Goal: Information Seeking & Learning: Learn about a topic

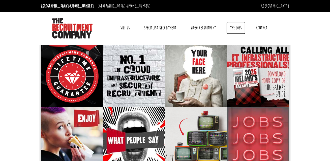
click at [234, 24] on link "The Jobs" at bounding box center [235, 28] width 19 height 13
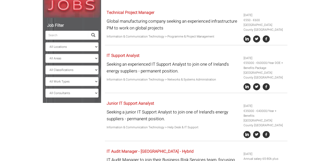
scroll to position [96, 0]
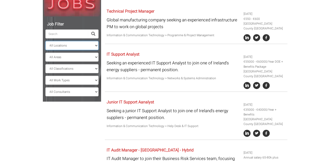
click at [92, 46] on select "All Locations [GEOGRAPHIC_DATA] [GEOGRAPHIC_DATA] [GEOGRAPHIC_DATA] [GEOGRAPHIC…" at bounding box center [71, 45] width 53 height 9
click at [89, 43] on select "All Locations [GEOGRAPHIC_DATA] [GEOGRAPHIC_DATA] [GEOGRAPHIC_DATA] [GEOGRAPHIC…" at bounding box center [71, 45] width 53 height 9
select select "[GEOGRAPHIC_DATA]"
click at [45, 41] on select "All Locations Sydney Melbourne Ireland Sydney CBD Parramatta Circular Quay Nort…" at bounding box center [71, 45] width 53 height 9
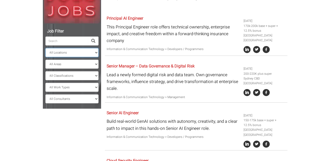
scroll to position [89, 0]
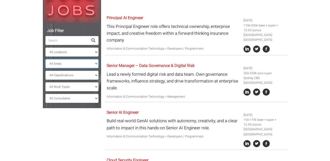
click at [75, 60] on select "All Areas New South Wales" at bounding box center [71, 63] width 53 height 9
click at [67, 75] on select "All Classifications Banking & Financial Services Information & Communication Te…" at bounding box center [71, 75] width 53 height 9
click at [45, 71] on select "All Classifications Banking & Financial Services Information & Communication Te…" at bounding box center [71, 75] width 53 height 9
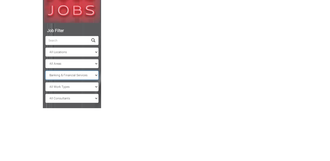
scroll to position [50, 0]
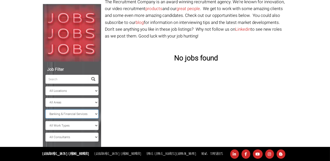
click at [75, 114] on select "All Classifications Banking & Financial Services Information & Communication Te…" at bounding box center [71, 114] width 53 height 9
click at [45, 110] on select "All Classifications Banking & Financial Services Information & Communication Te…" at bounding box center [71, 114] width 53 height 9
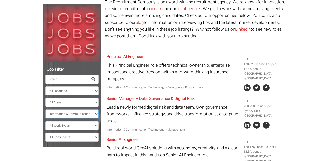
scroll to position [89, 0]
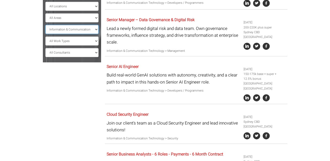
scroll to position [139, 0]
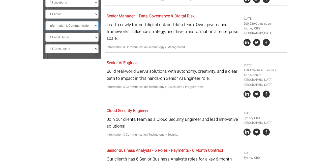
click at [85, 26] on select "All Classifications Banking & Financial Services Information & Communication Te…" at bounding box center [71, 25] width 53 height 9
click at [45, 21] on select "All Classifications Banking & Financial Services Information & Communication Te…" at bounding box center [71, 25] width 53 height 9
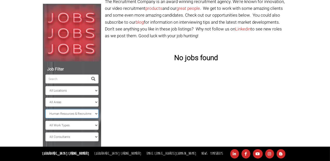
scroll to position [50, 0]
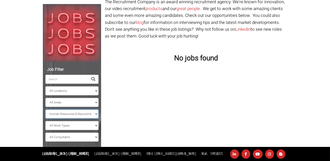
click at [69, 115] on select "All Classifications Banking & Financial Services Information & Communication Te…" at bounding box center [71, 114] width 53 height 9
click at [45, 110] on select "All Classifications Banking & Financial Services Information & Communication Te…" at bounding box center [71, 114] width 53 height 9
click at [92, 115] on select "All Classifications Banking & Financial Services Information & Communication Te…" at bounding box center [71, 114] width 53 height 9
click at [45, 110] on select "All Classifications Banking & Financial Services Information & Communication Te…" at bounding box center [71, 114] width 53 height 9
click at [87, 113] on select "All Classifications Banking & Financial Services Information & Communication Te…" at bounding box center [71, 114] width 53 height 9
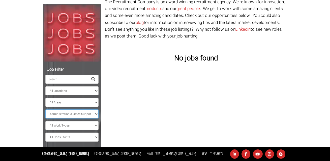
click at [45, 110] on select "All Classifications Banking & Financial Services Information & Communication Te…" at bounding box center [71, 114] width 53 height 9
click at [83, 114] on select "All Classifications Banking & Financial Services Information & Communication Te…" at bounding box center [71, 114] width 53 height 9
click at [45, 110] on select "All Classifications Banking & Financial Services Information & Communication Te…" at bounding box center [71, 114] width 53 height 9
click at [85, 114] on select "All Classifications Banking & Financial Services Information & Communication Te…" at bounding box center [71, 114] width 53 height 9
click at [45, 110] on select "All Classifications Banking & Financial Services Information & Communication Te…" at bounding box center [71, 114] width 53 height 9
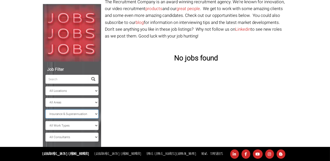
click at [86, 116] on select "All Classifications Banking & Financial Services Information & Communication Te…" at bounding box center [71, 114] width 53 height 9
click at [45, 110] on select "All Classifications Banking & Financial Services Information & Communication Te…" at bounding box center [71, 114] width 53 height 9
click at [80, 116] on select "All Classifications Banking & Financial Services Information & Communication Te…" at bounding box center [71, 114] width 53 height 9
click at [45, 110] on select "All Classifications Banking & Financial Services Information & Communication Te…" at bounding box center [71, 114] width 53 height 9
click at [81, 117] on select "All Classifications Banking & Financial Services Information & Communication Te…" at bounding box center [71, 114] width 53 height 9
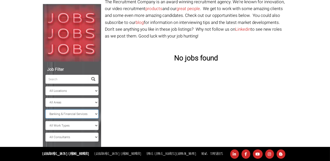
select select "Information & Communication Technology"
click at [45, 110] on select "All Classifications Banking & Financial Services Information & Communication Te…" at bounding box center [71, 114] width 53 height 9
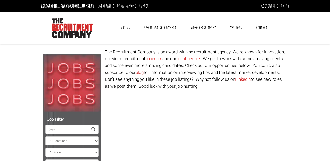
select select "[GEOGRAPHIC_DATA]"
select select "Information & Communication Technology"
select select "[GEOGRAPHIC_DATA]"
select select "Banking & Financial Services"
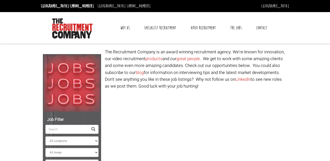
scroll to position [50, 0]
select select "[GEOGRAPHIC_DATA]"
select select "Insurance & Superannuation"
select select "[GEOGRAPHIC_DATA]"
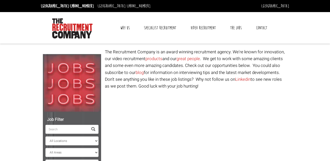
select select "Marketing & Communications"
